Goal: Task Accomplishment & Management: Manage account settings

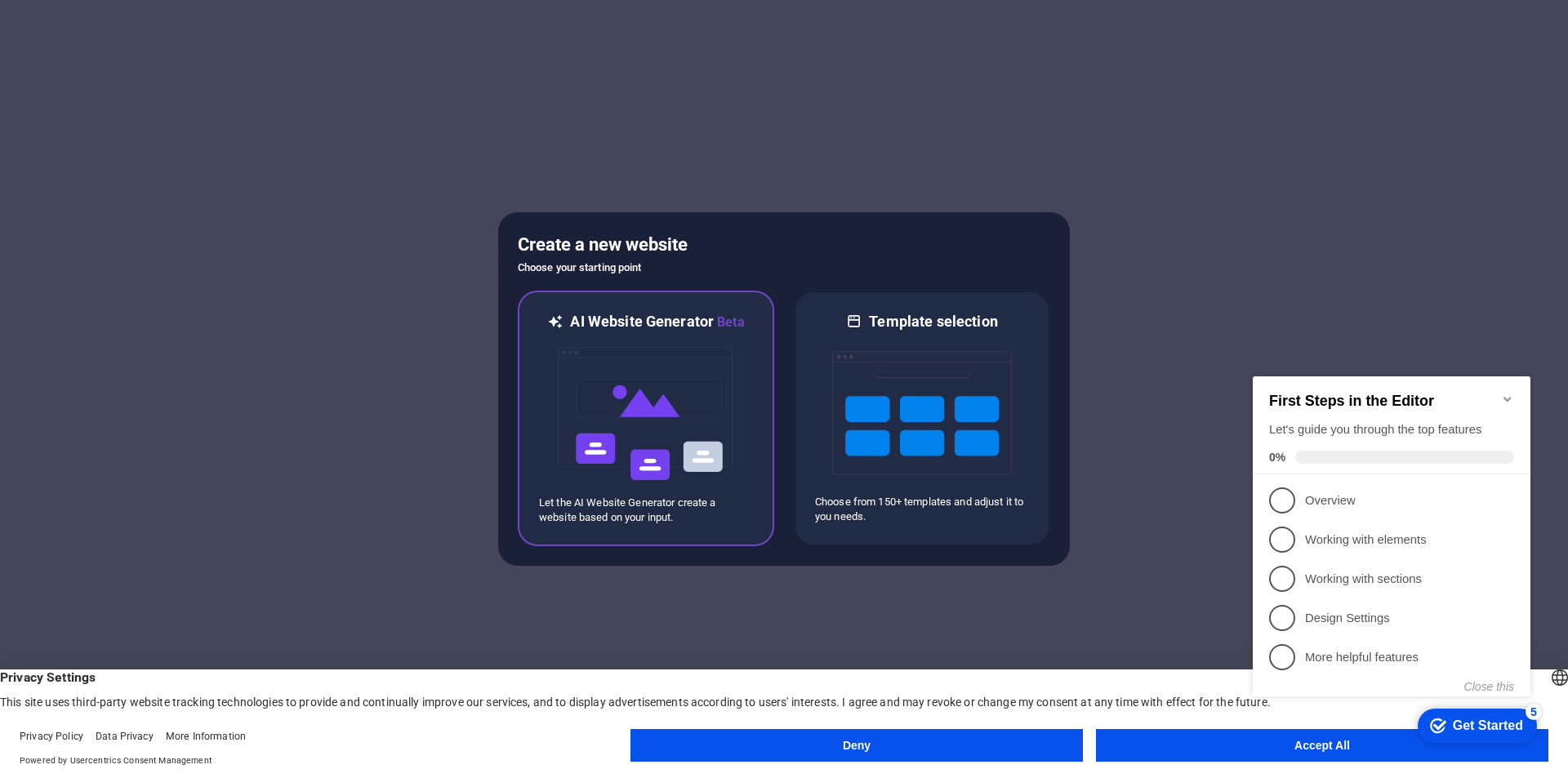
click at [735, 381] on img at bounding box center [645, 414] width 180 height 164
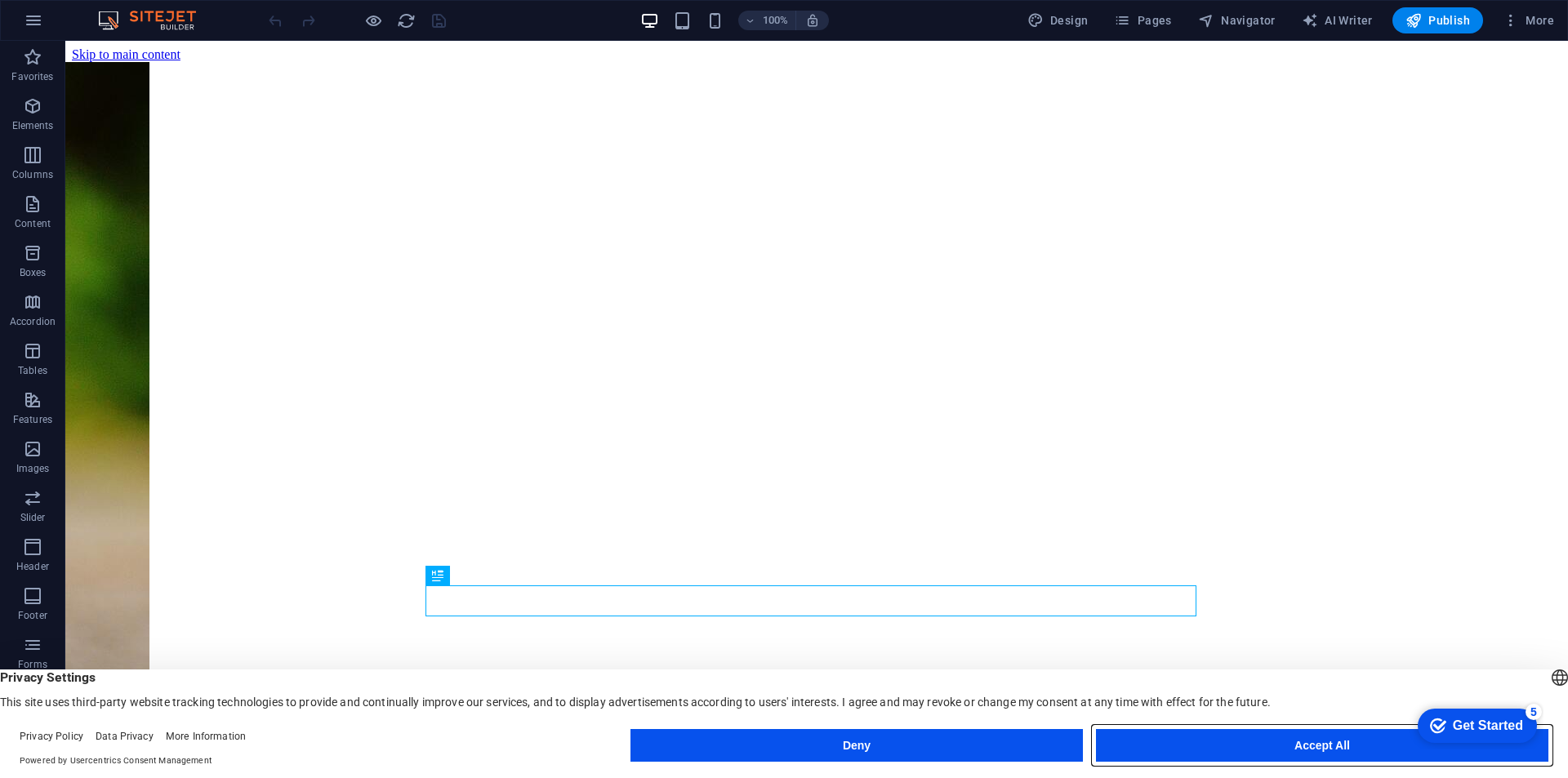
click at [1395, 750] on button "Accept All" at bounding box center [1322, 745] width 453 height 33
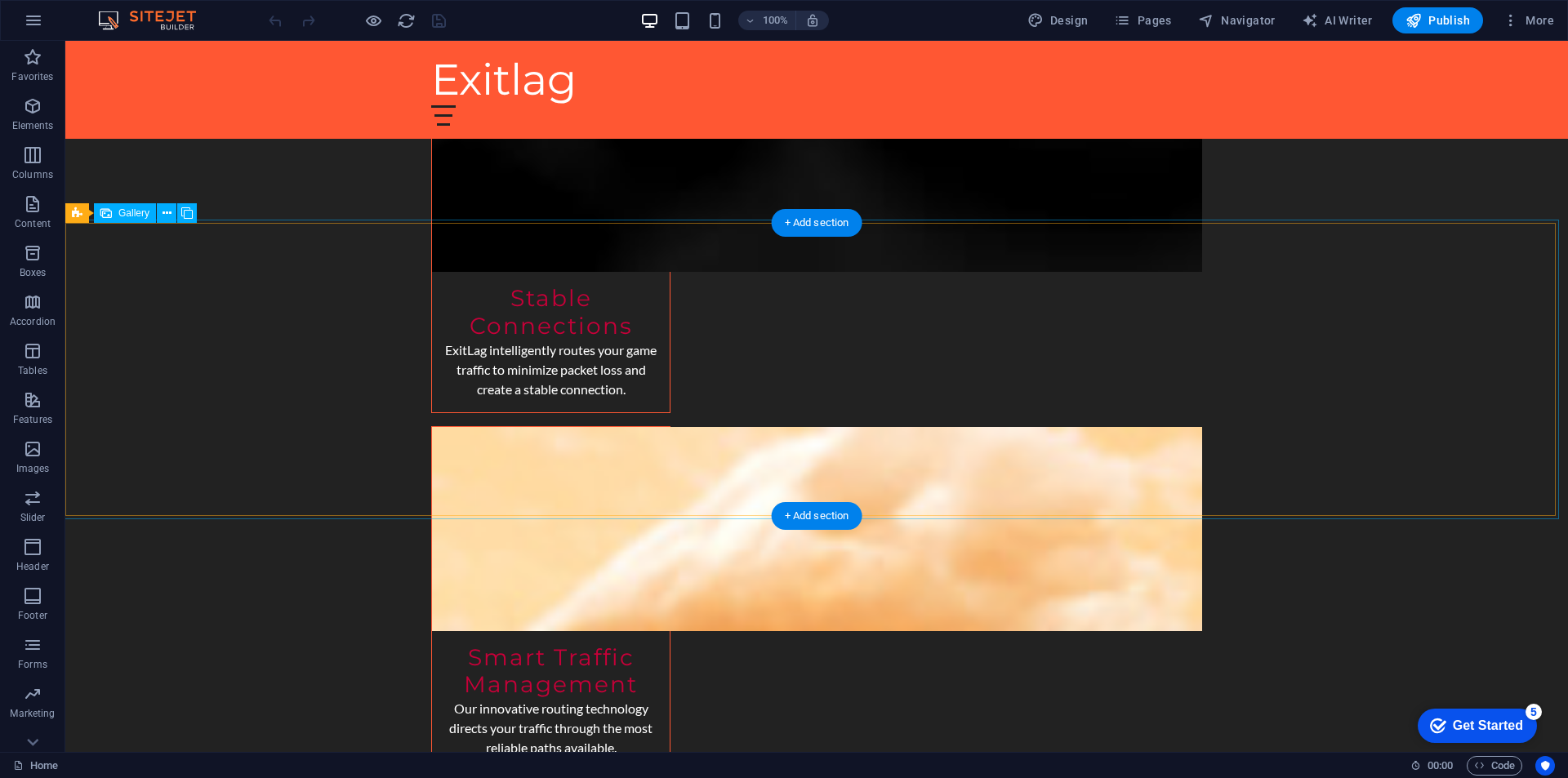
scroll to position [1760, 0]
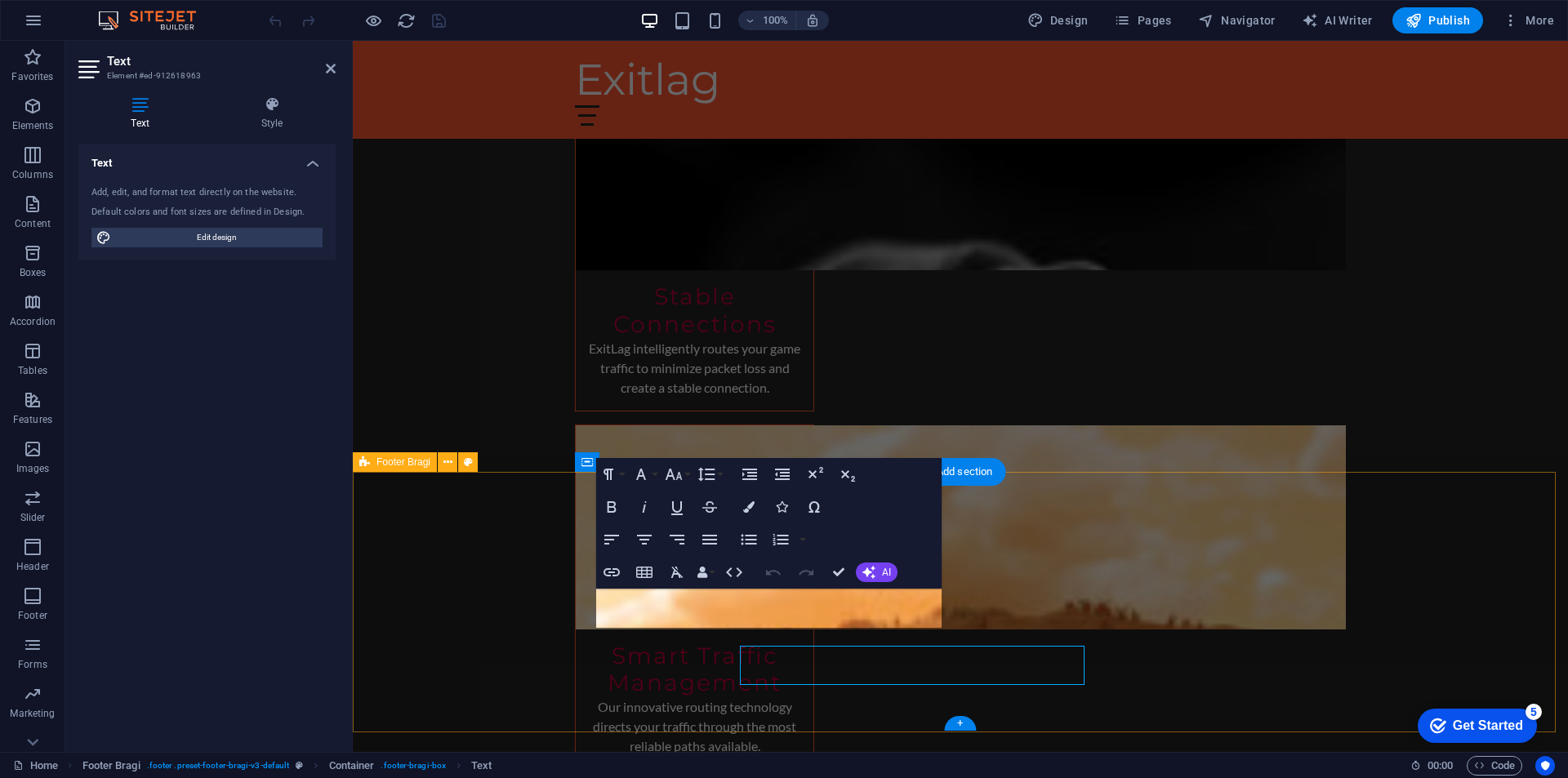
scroll to position [1704, 0]
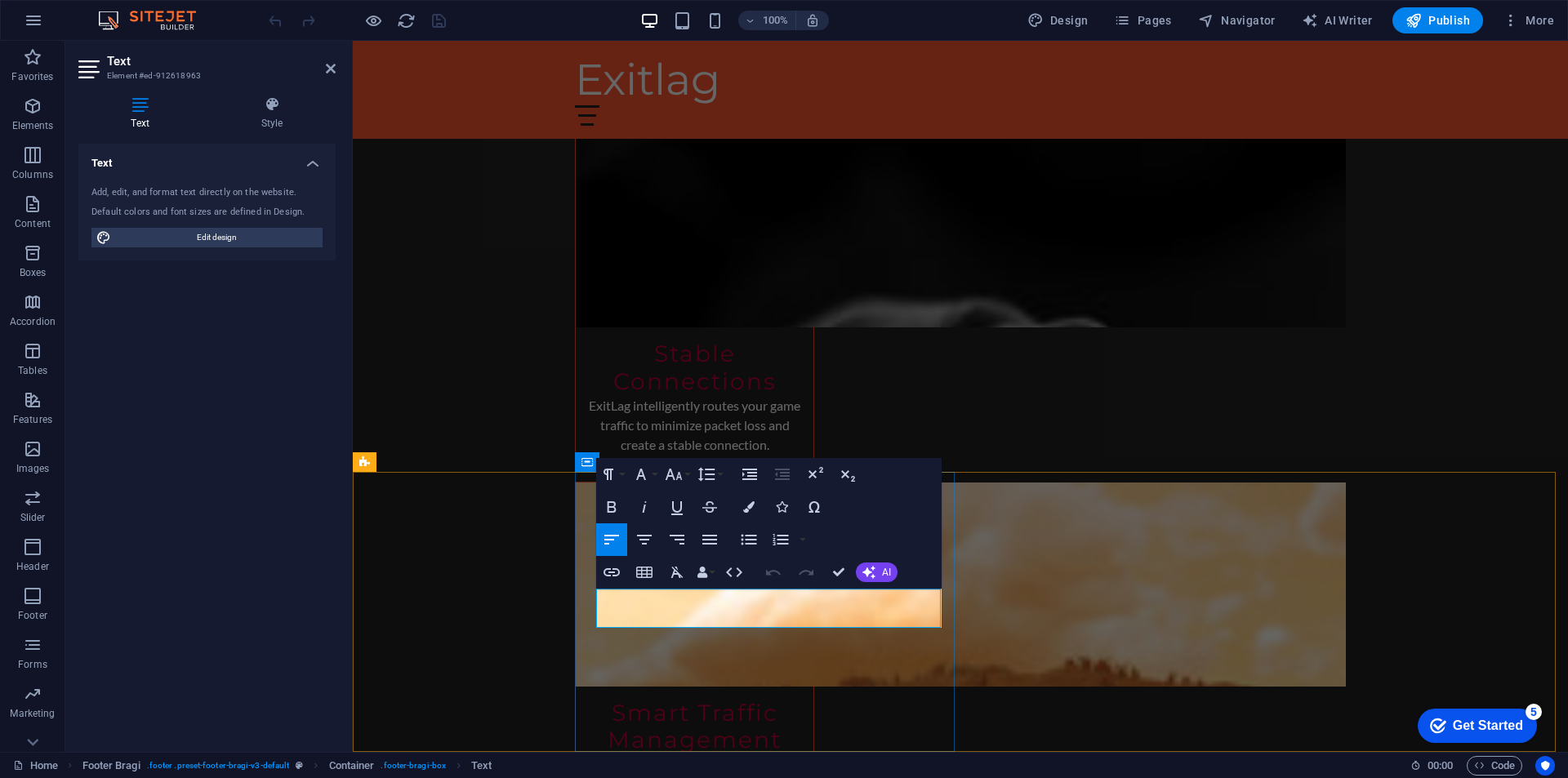
drag, startPoint x: 715, startPoint y: 616, endPoint x: 531, endPoint y: 591, distance: 185.7
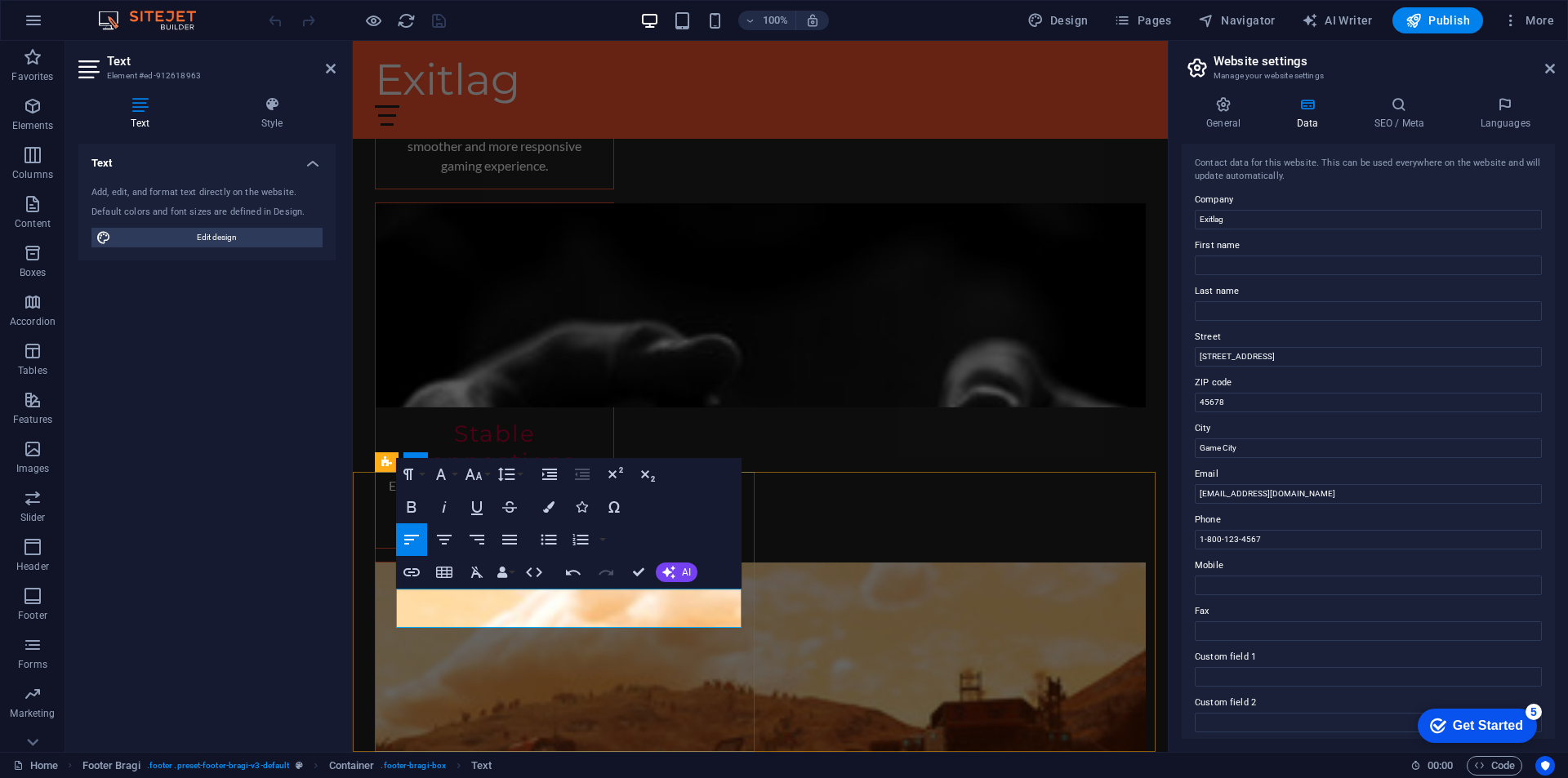
drag, startPoint x: 418, startPoint y: 618, endPoint x: 390, endPoint y: 614, distance: 28.3
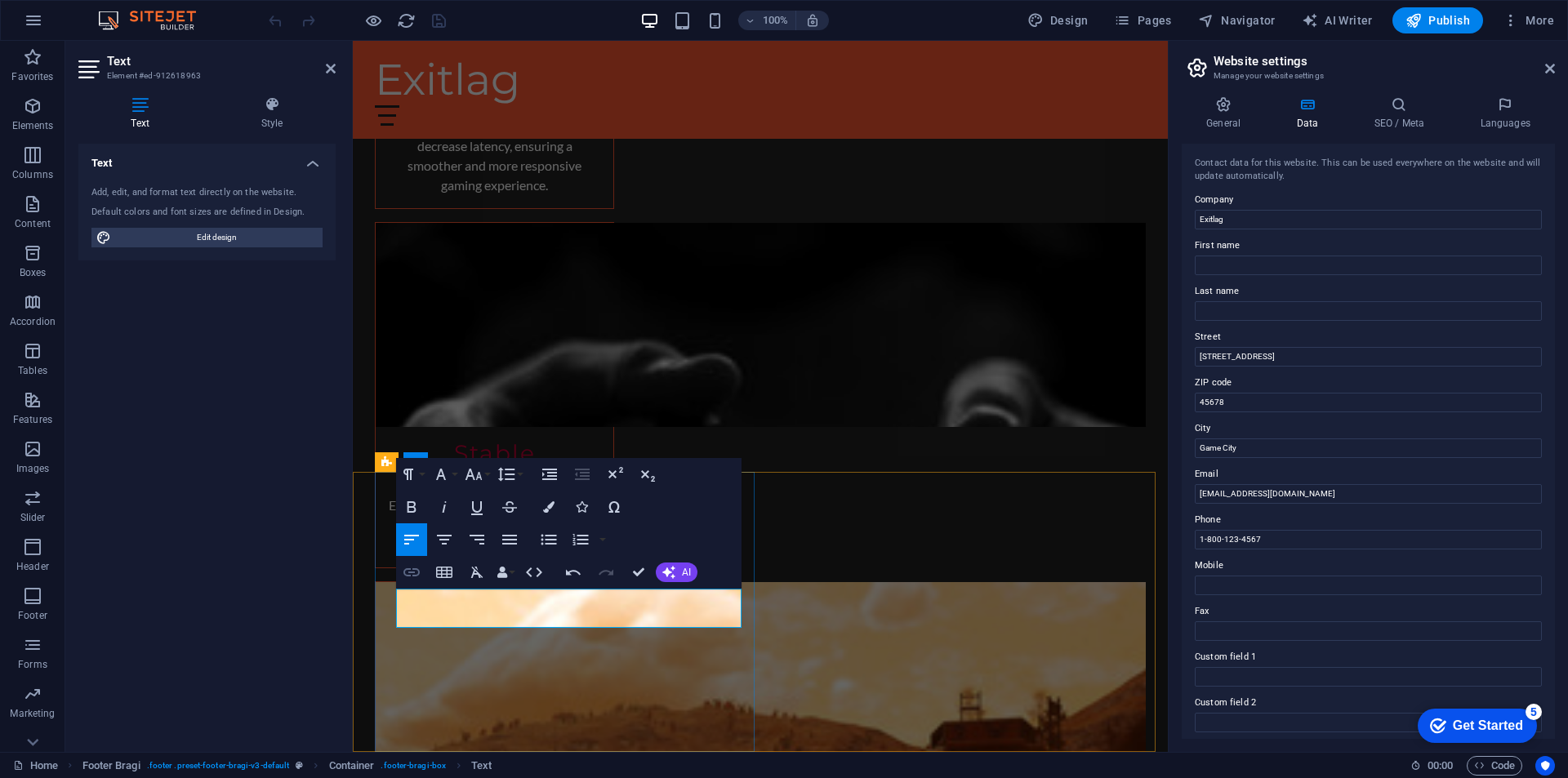
drag, startPoint x: 63, startPoint y: 565, endPoint x: 413, endPoint y: 605, distance: 352.3
click at [413, 588] on button "Insert Link" at bounding box center [411, 572] width 31 height 33
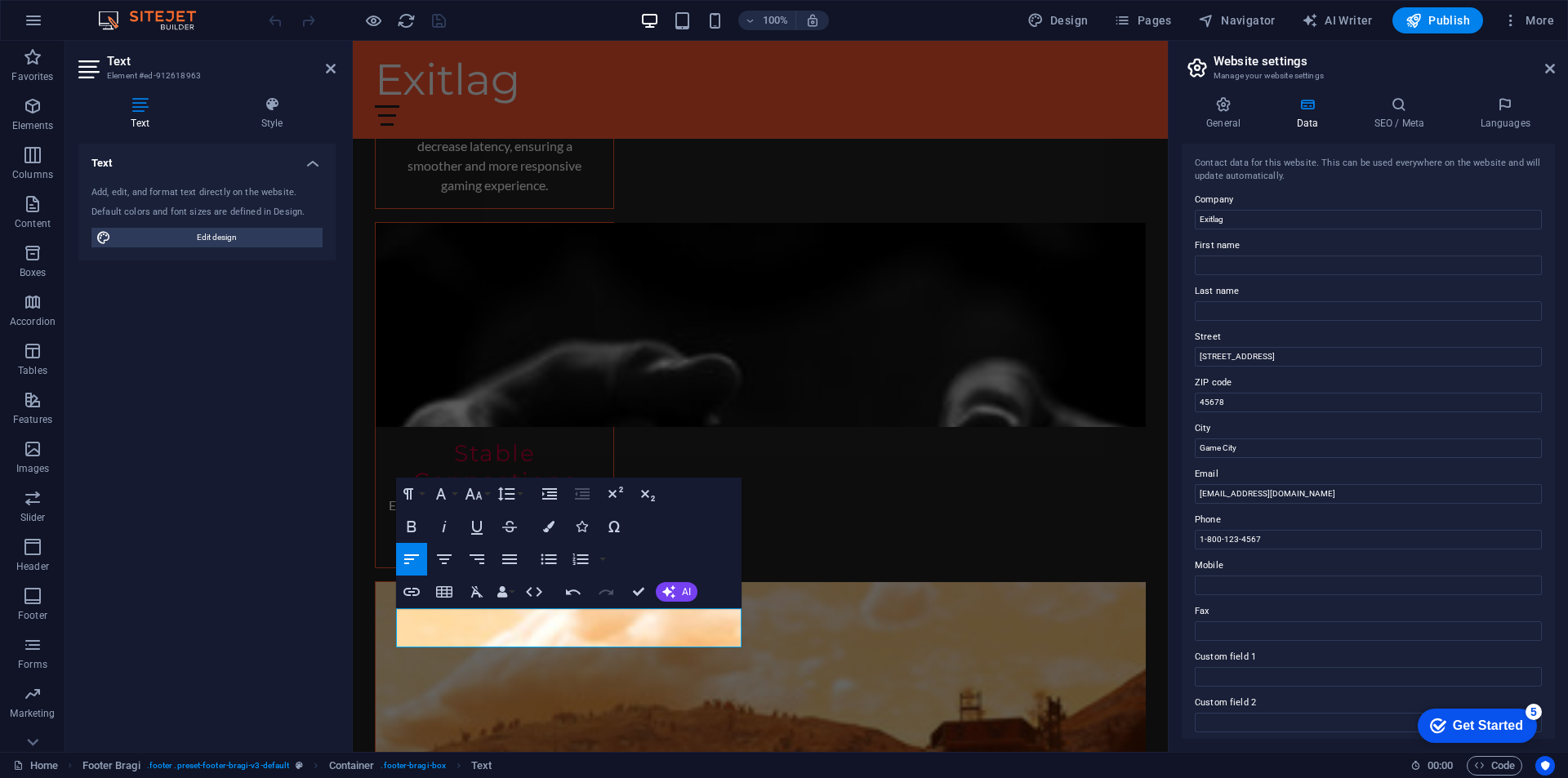
click at [279, 571] on div "Text Add, edit, and format text directly on the website. Default colors and fon…" at bounding box center [206, 442] width 257 height 595
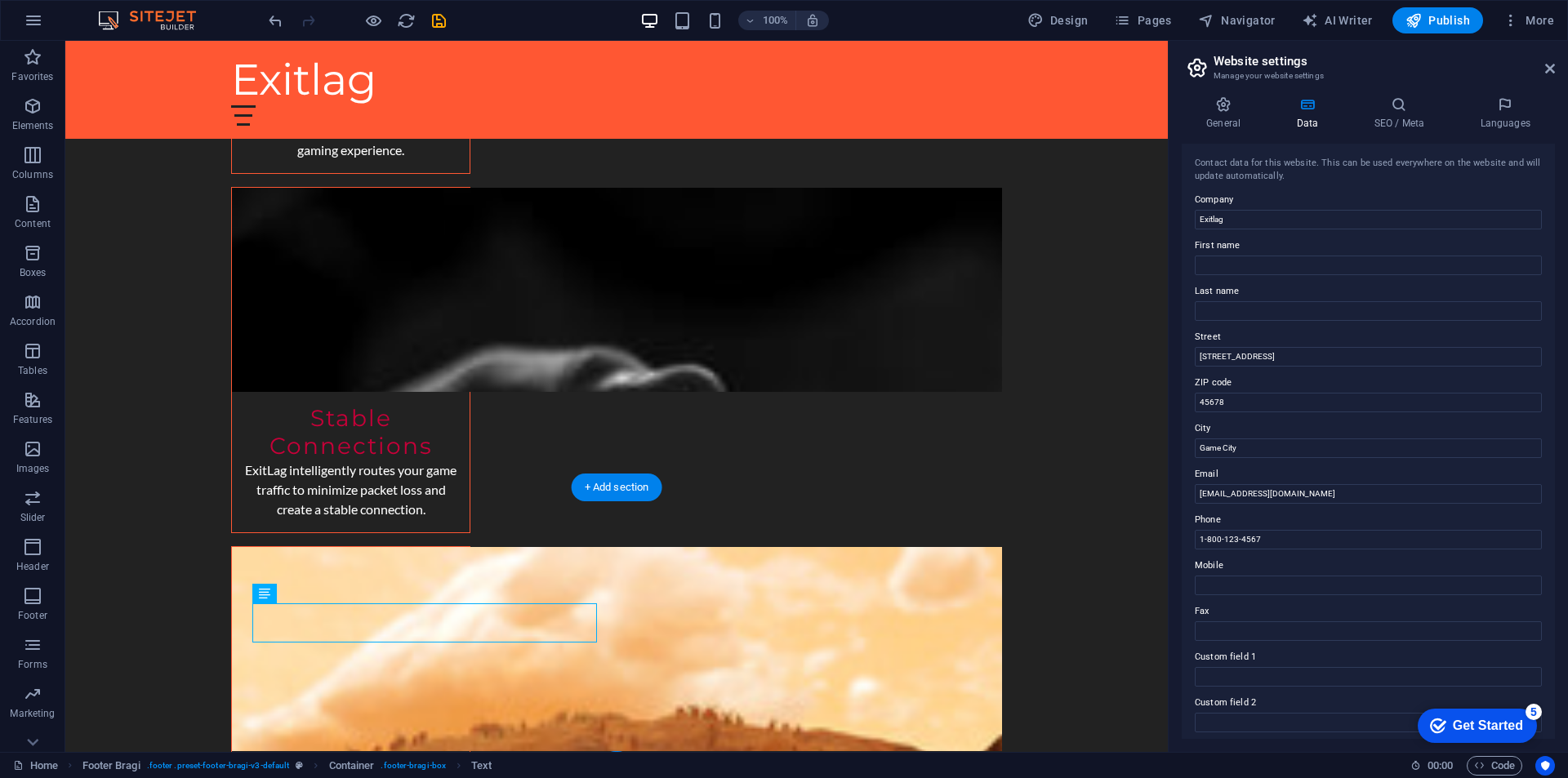
scroll to position [1681, 0]
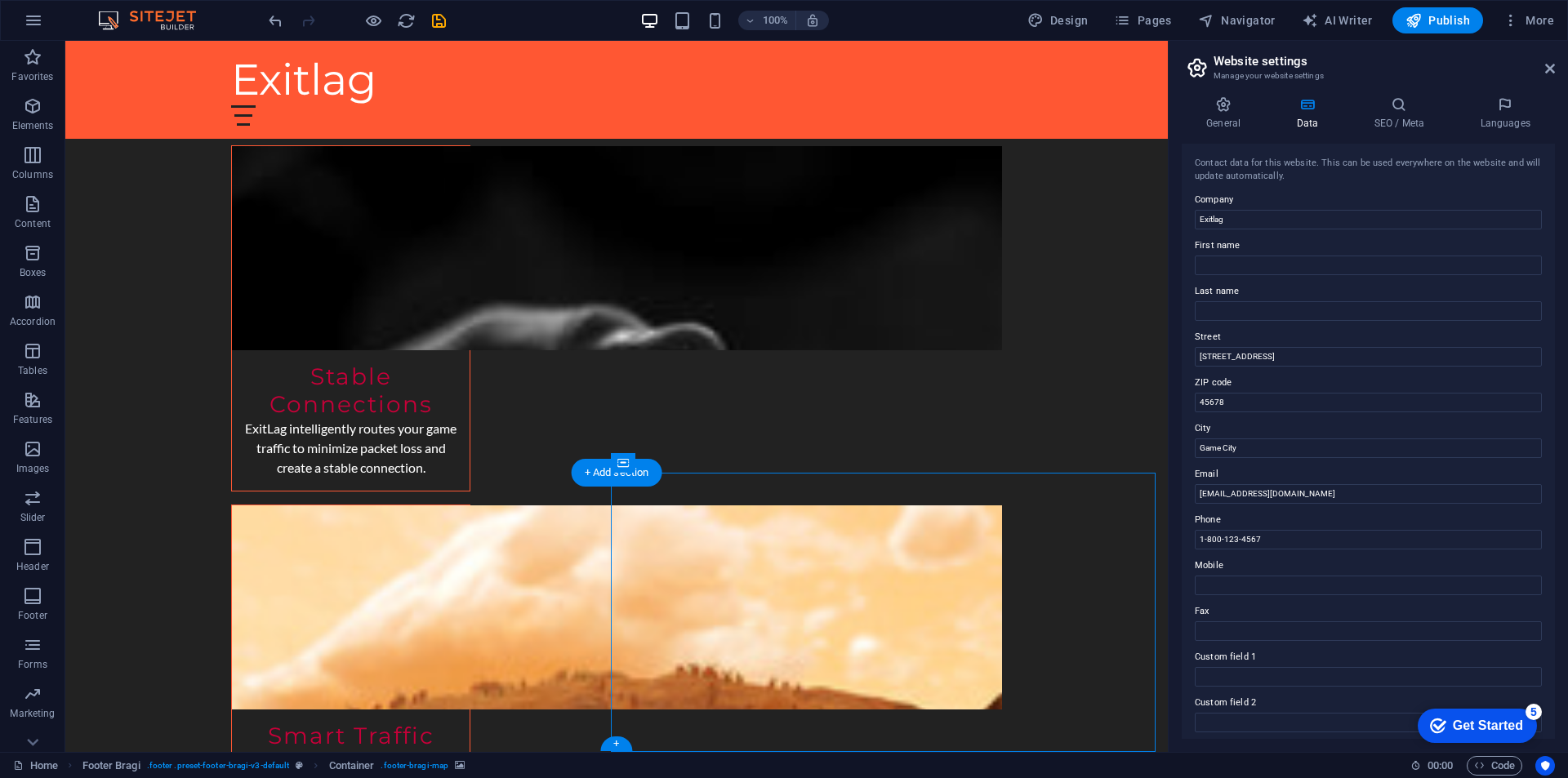
drag, startPoint x: 676, startPoint y: 597, endPoint x: 595, endPoint y: 577, distance: 83.4
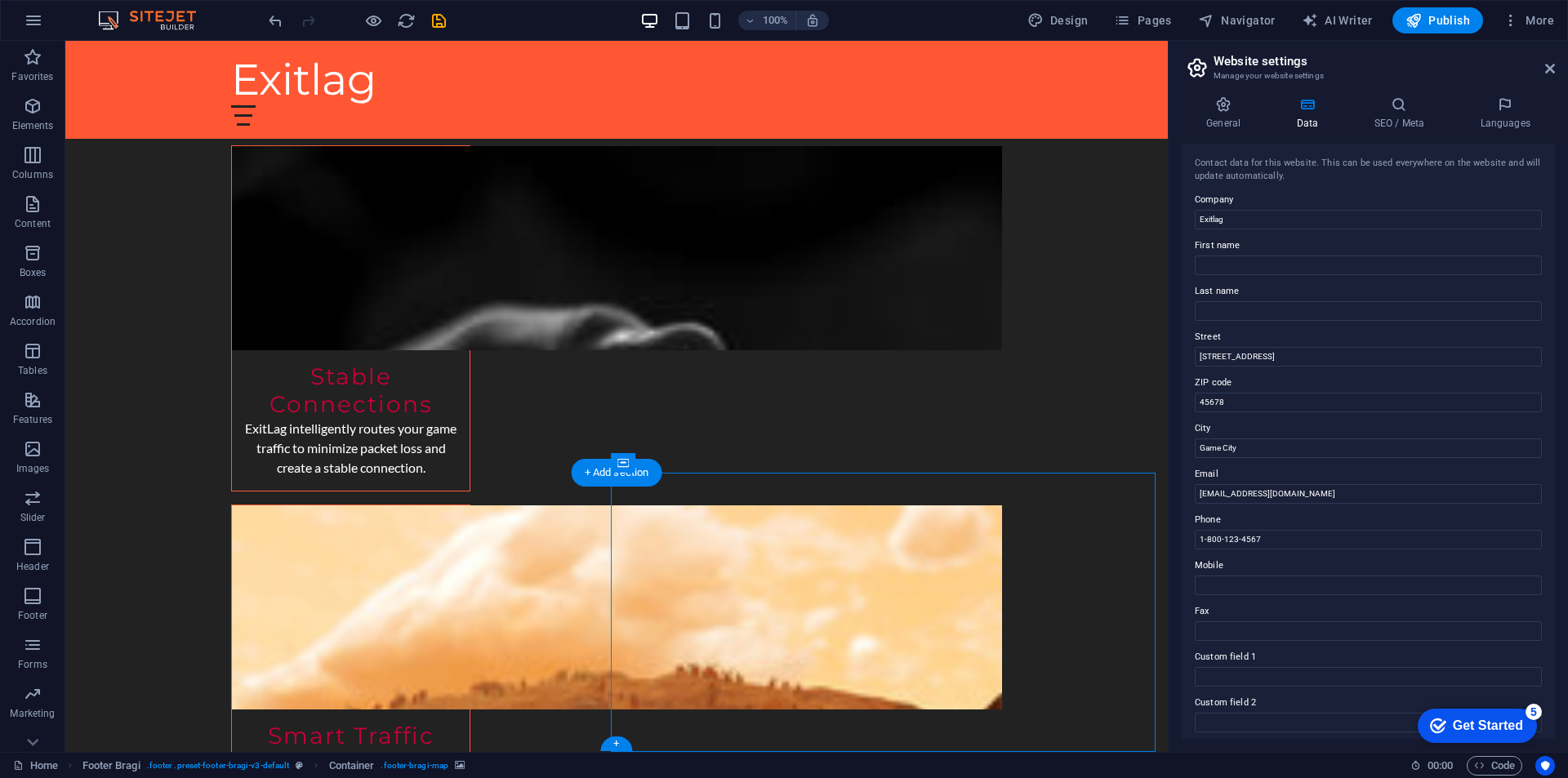
drag, startPoint x: 733, startPoint y: 665, endPoint x: 675, endPoint y: 711, distance: 74.0
drag, startPoint x: 674, startPoint y: 714, endPoint x: 698, endPoint y: 662, distance: 57.3
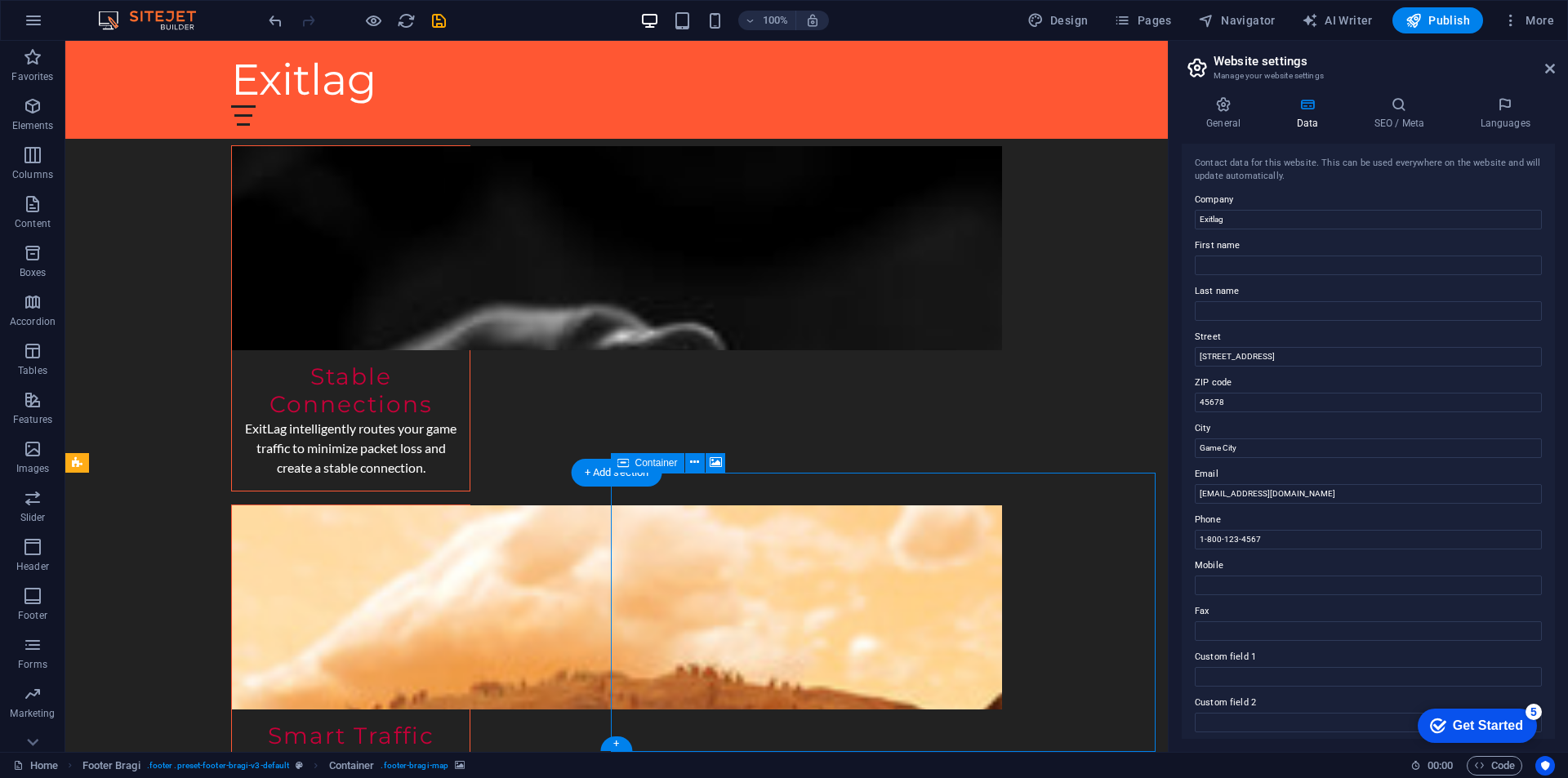
drag, startPoint x: 643, startPoint y: 514, endPoint x: 761, endPoint y: 552, distance: 124.0
click at [606, 741] on div "+" at bounding box center [616, 743] width 32 height 15
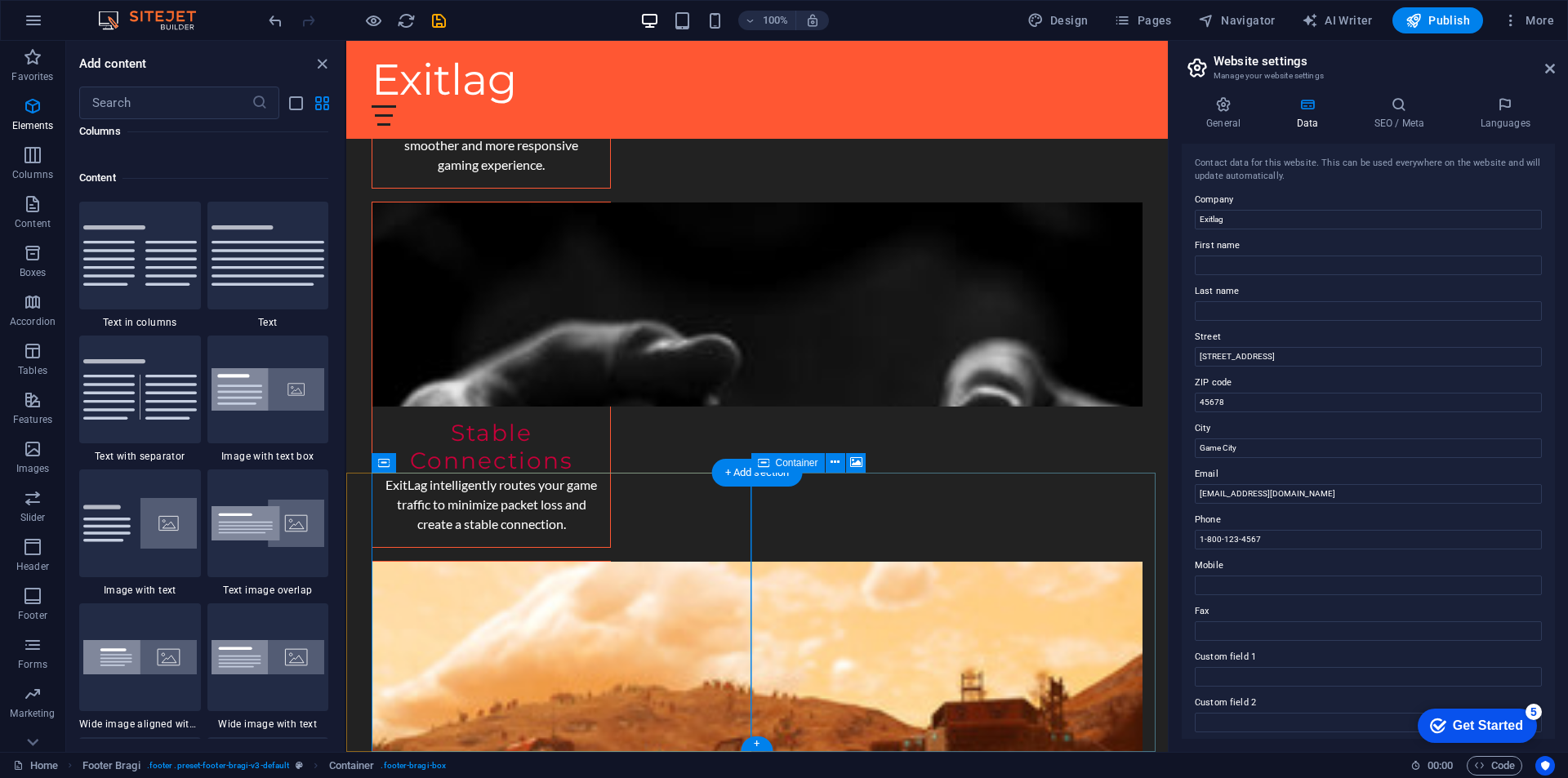
scroll to position [2858, 0]
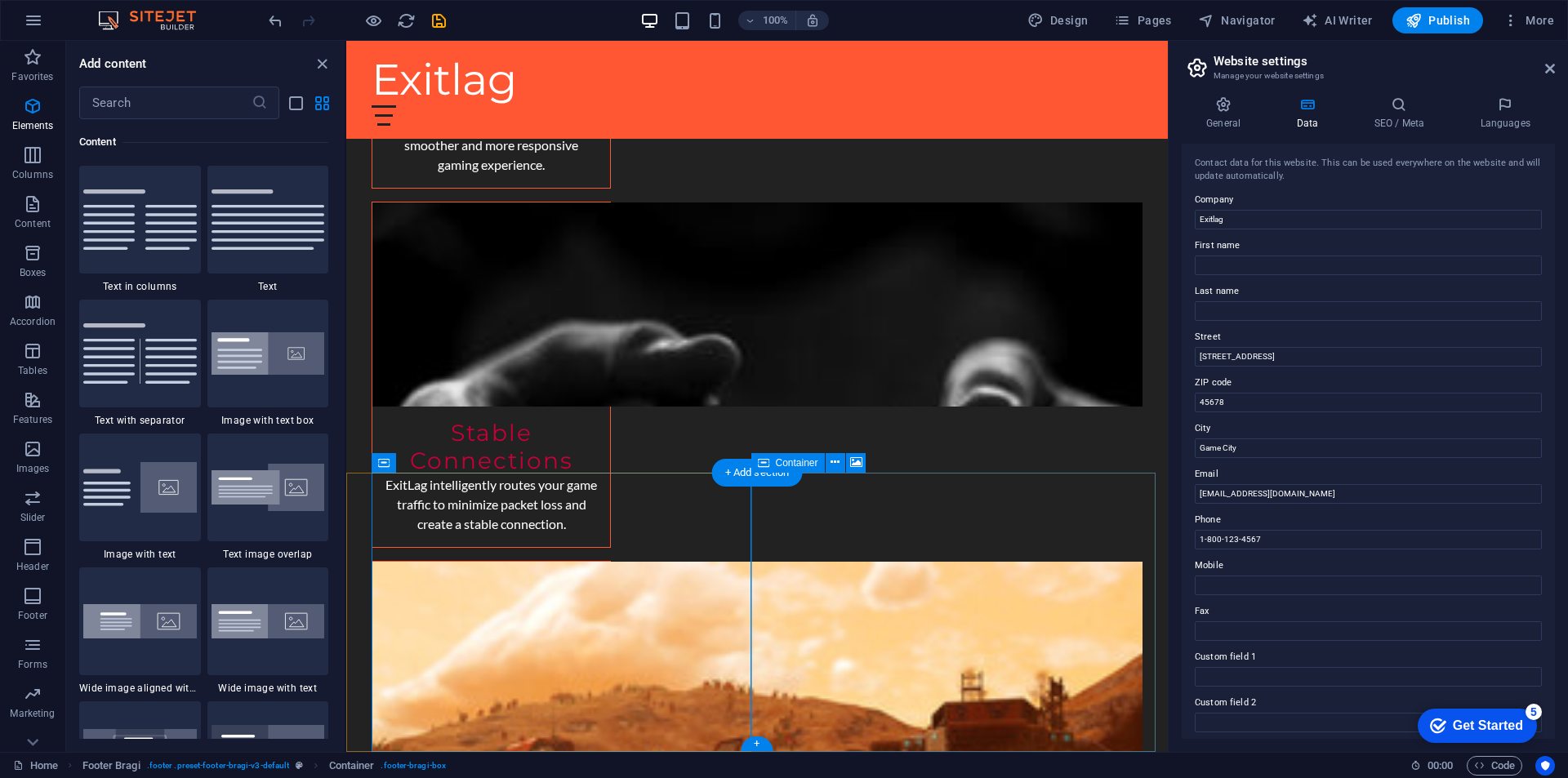
drag, startPoint x: 811, startPoint y: 496, endPoint x: 868, endPoint y: 499, distance: 57.1
drag, startPoint x: 868, startPoint y: 499, endPoint x: 944, endPoint y: 516, distance: 77.9
drag, startPoint x: 986, startPoint y: 502, endPoint x: 874, endPoint y: 519, distance: 113.3
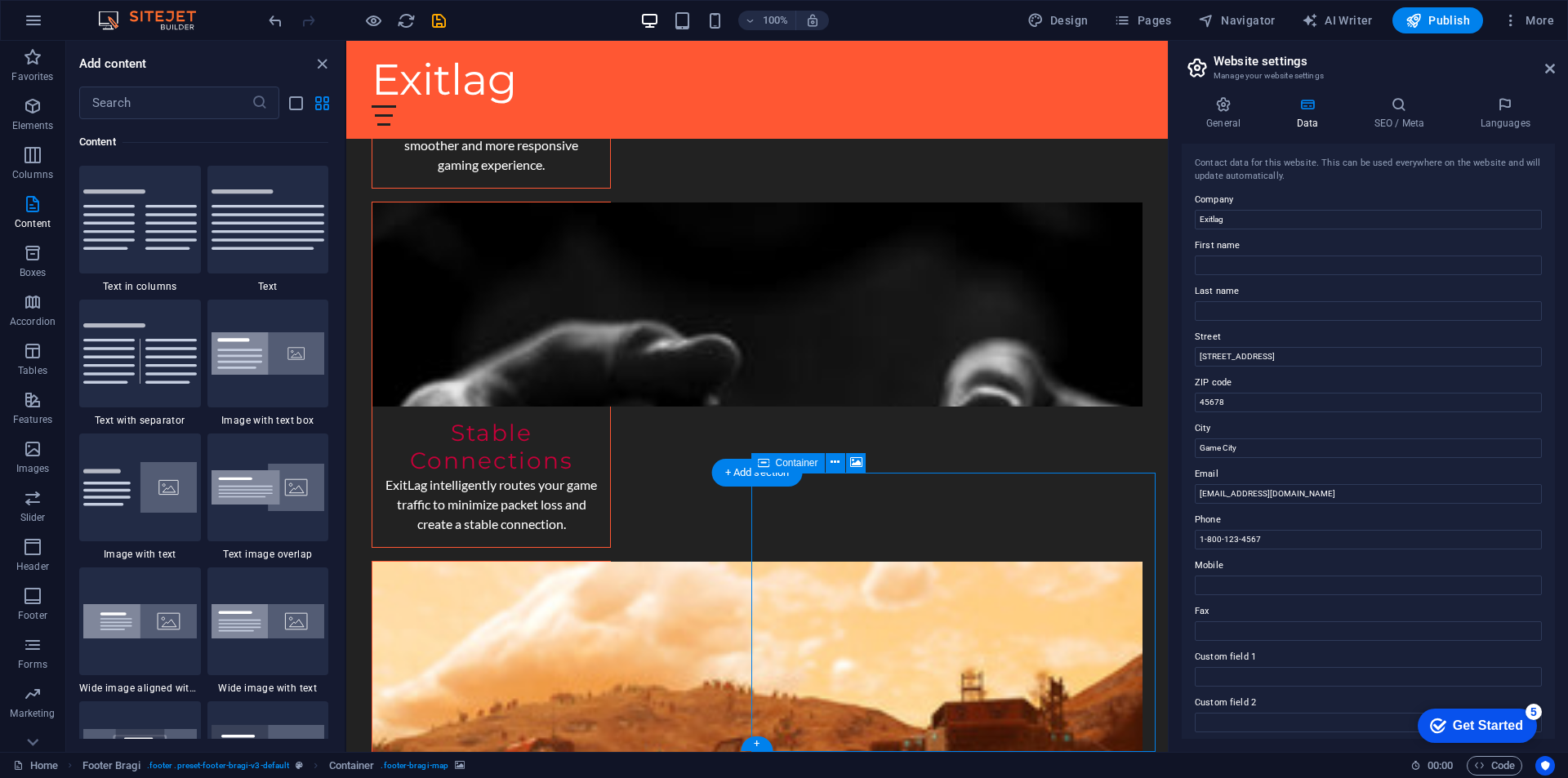
drag, startPoint x: 958, startPoint y: 500, endPoint x: 1008, endPoint y: 662, distance: 169.5
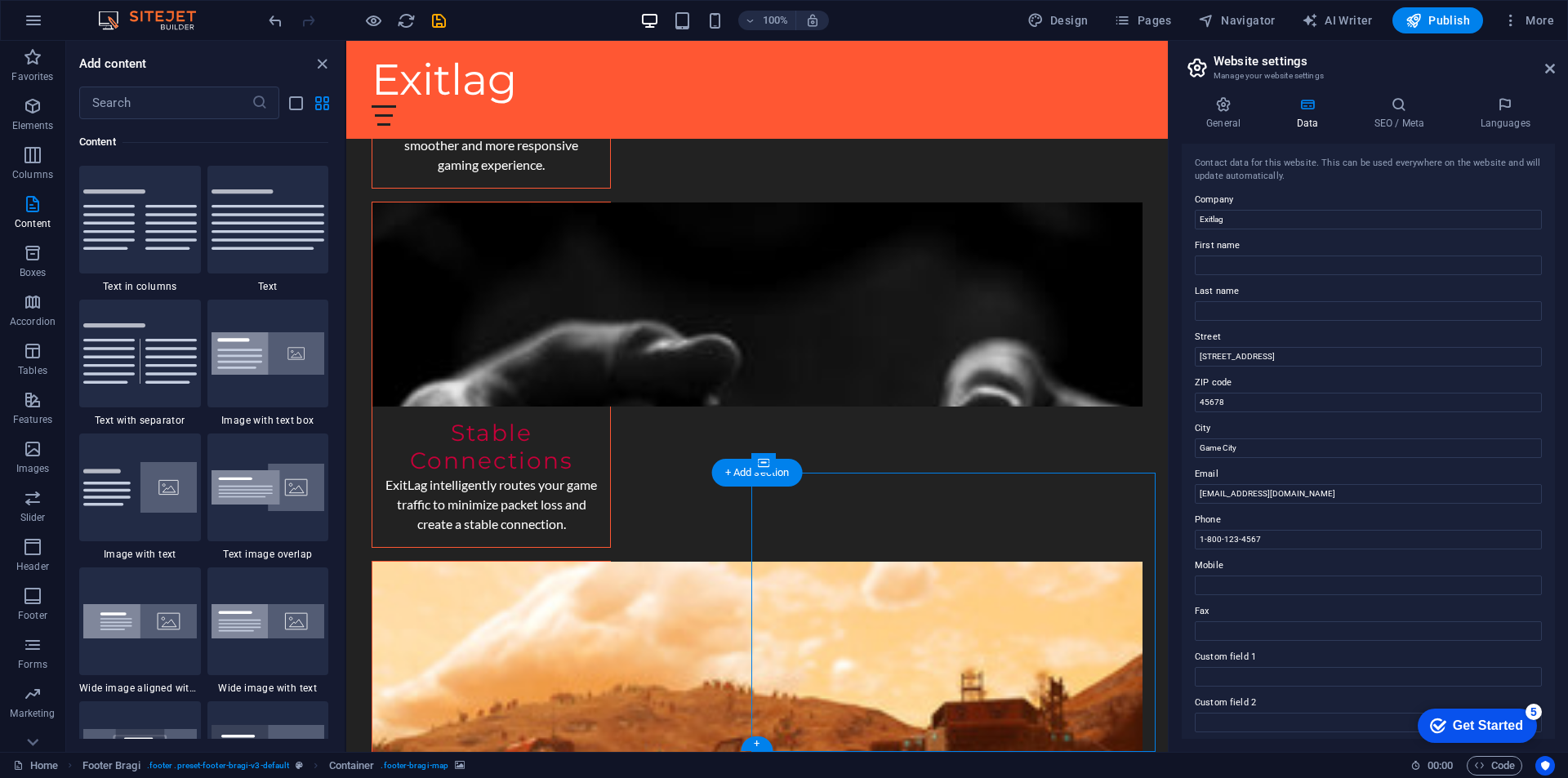
click at [1471, 19] on button "Publish" at bounding box center [1437, 20] width 90 height 26
